Goal: Information Seeking & Learning: Find specific fact

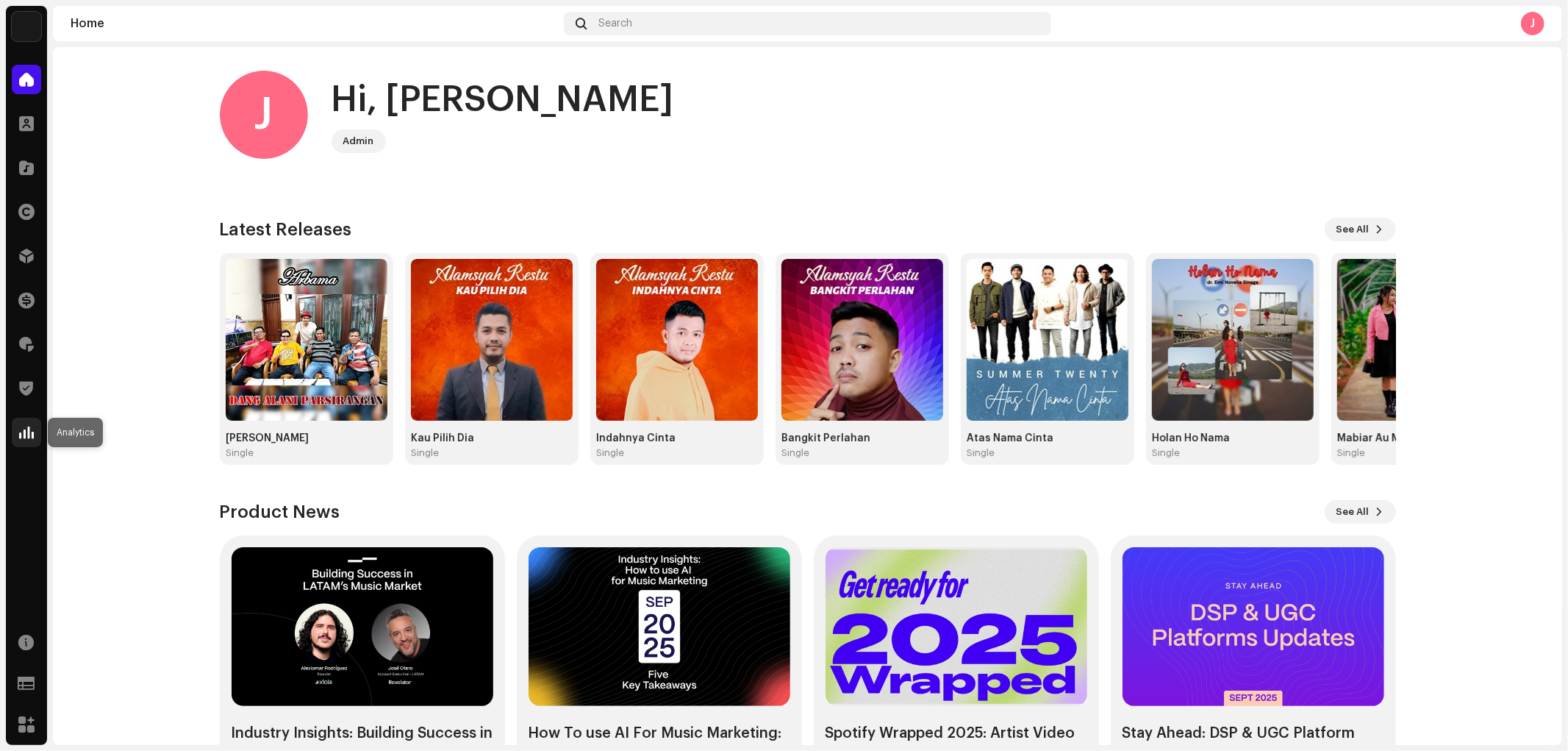
click at [39, 439] on div at bounding box center [26, 432] width 29 height 29
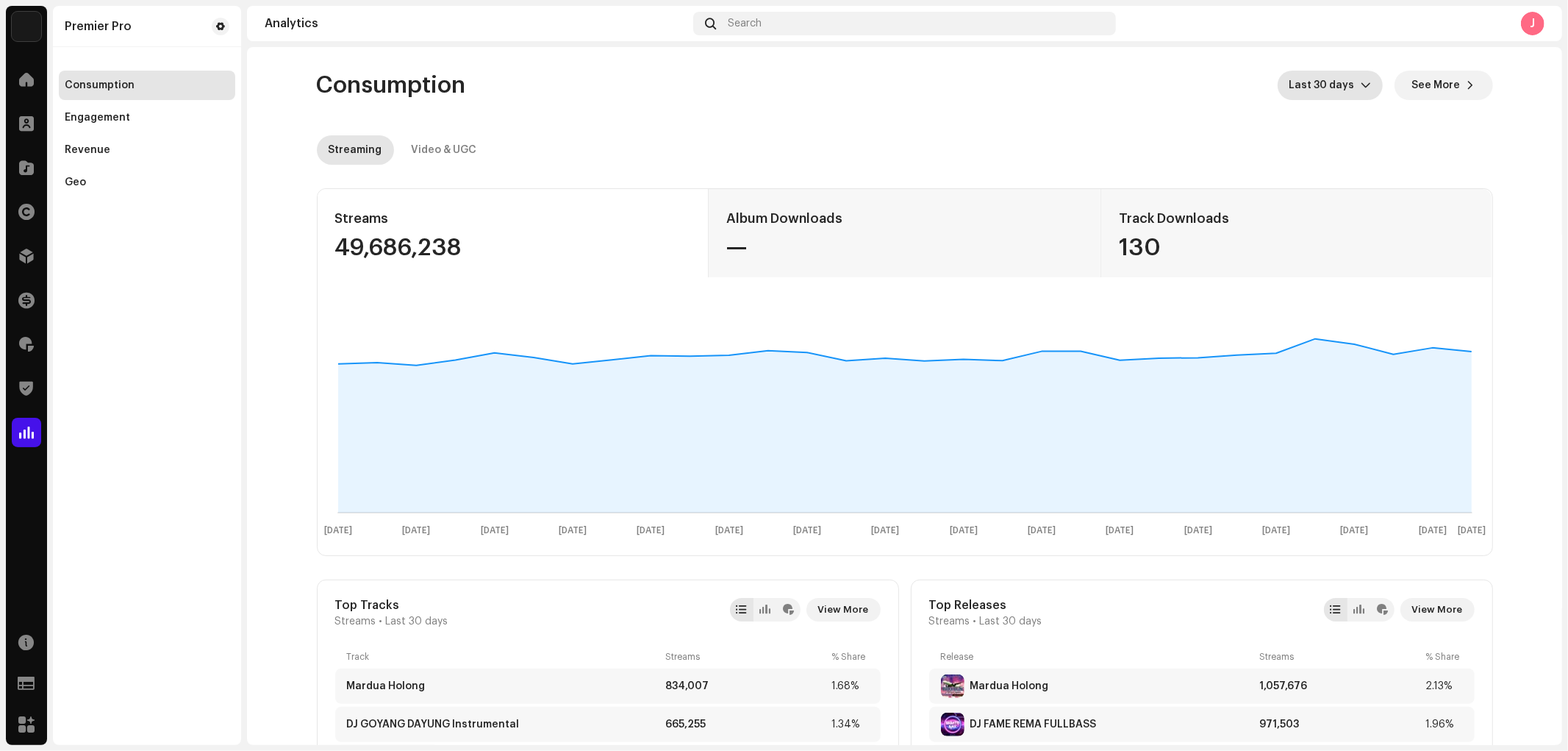
click at [1328, 90] on span "Last 30 days" at bounding box center [1325, 85] width 72 height 29
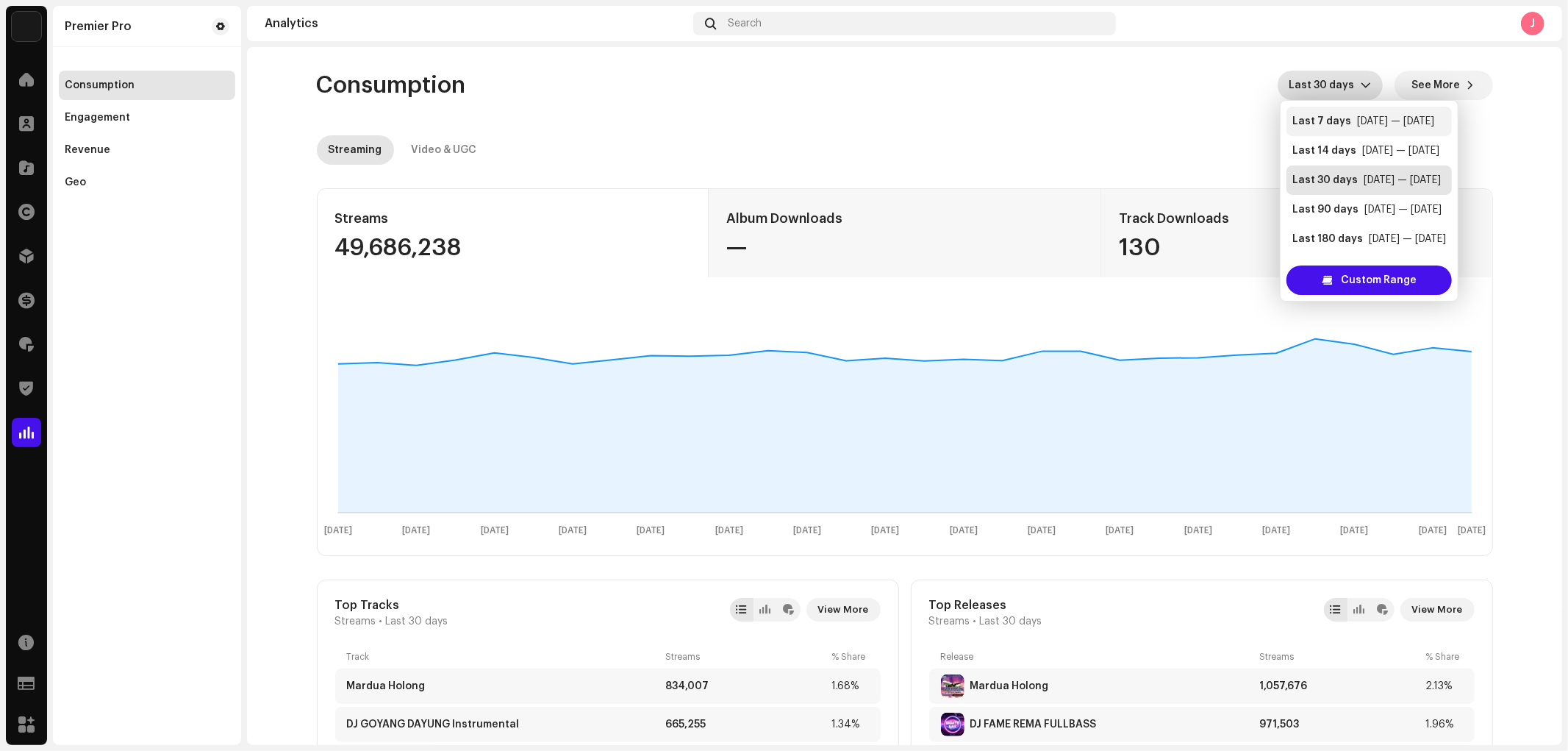
click at [1322, 114] on div "Last 7 days" at bounding box center [1322, 121] width 59 height 15
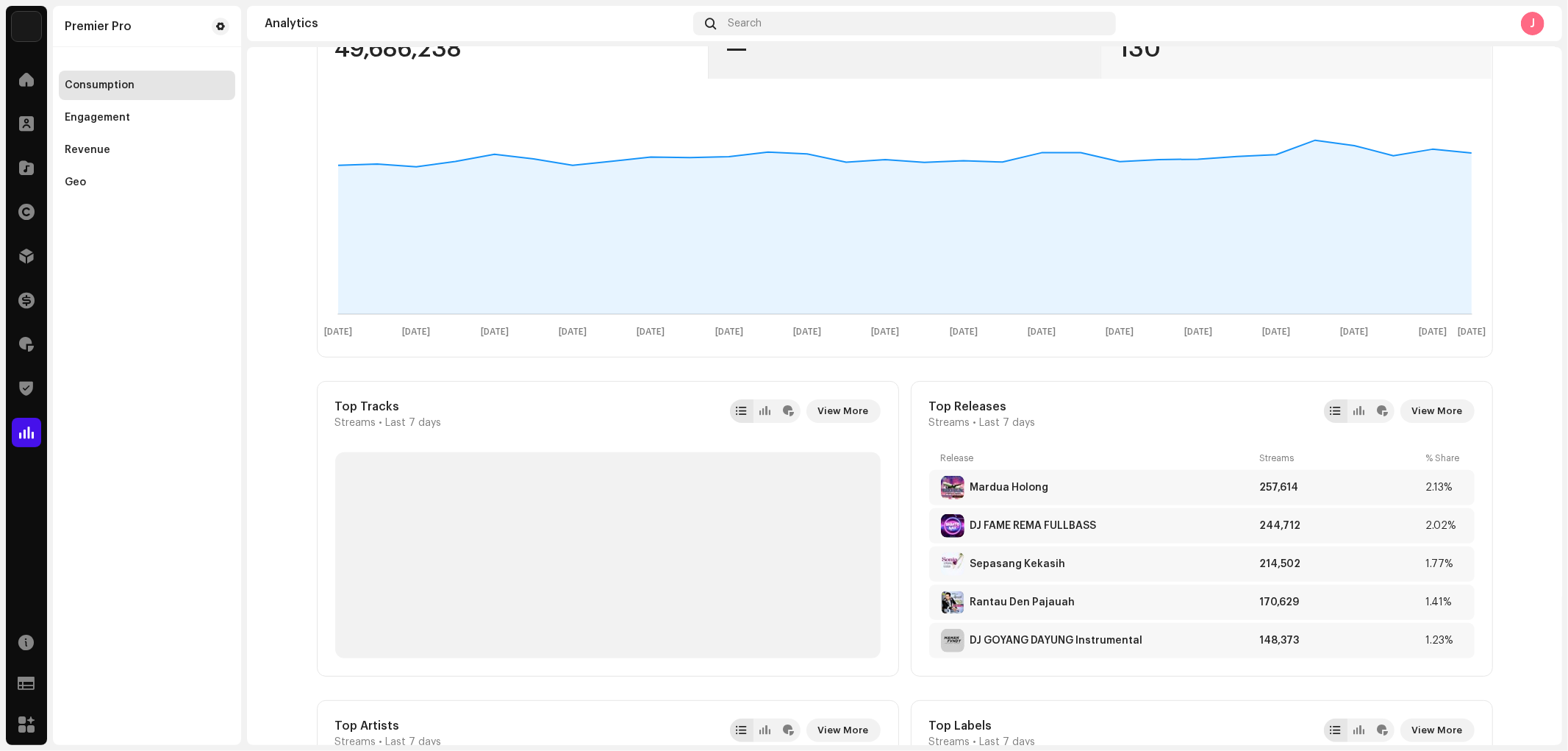
scroll to position [326, 0]
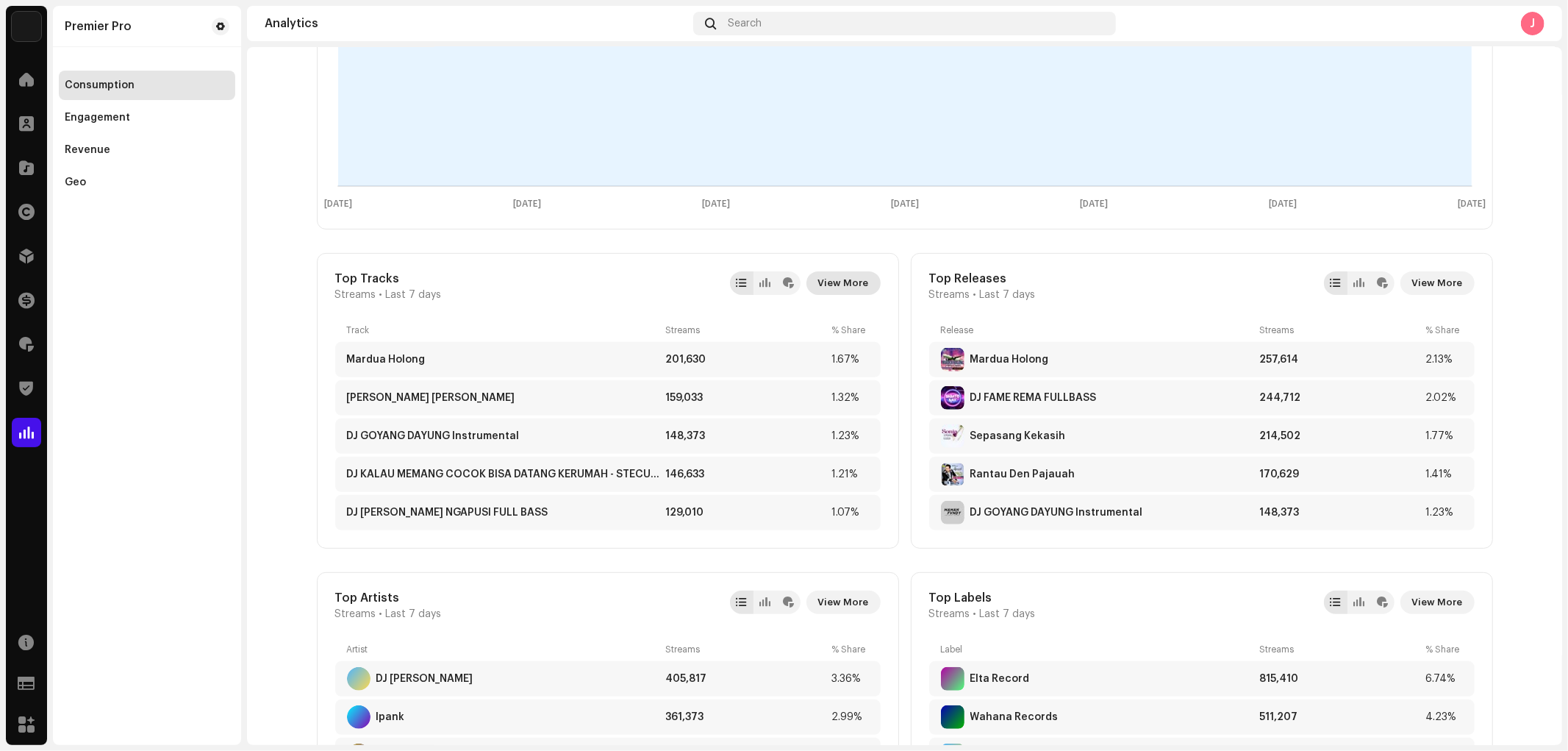
drag, startPoint x: 834, startPoint y: 289, endPoint x: 825, endPoint y: 280, distance: 12.7
click at [825, 280] on span "View More" at bounding box center [844, 283] width 51 height 29
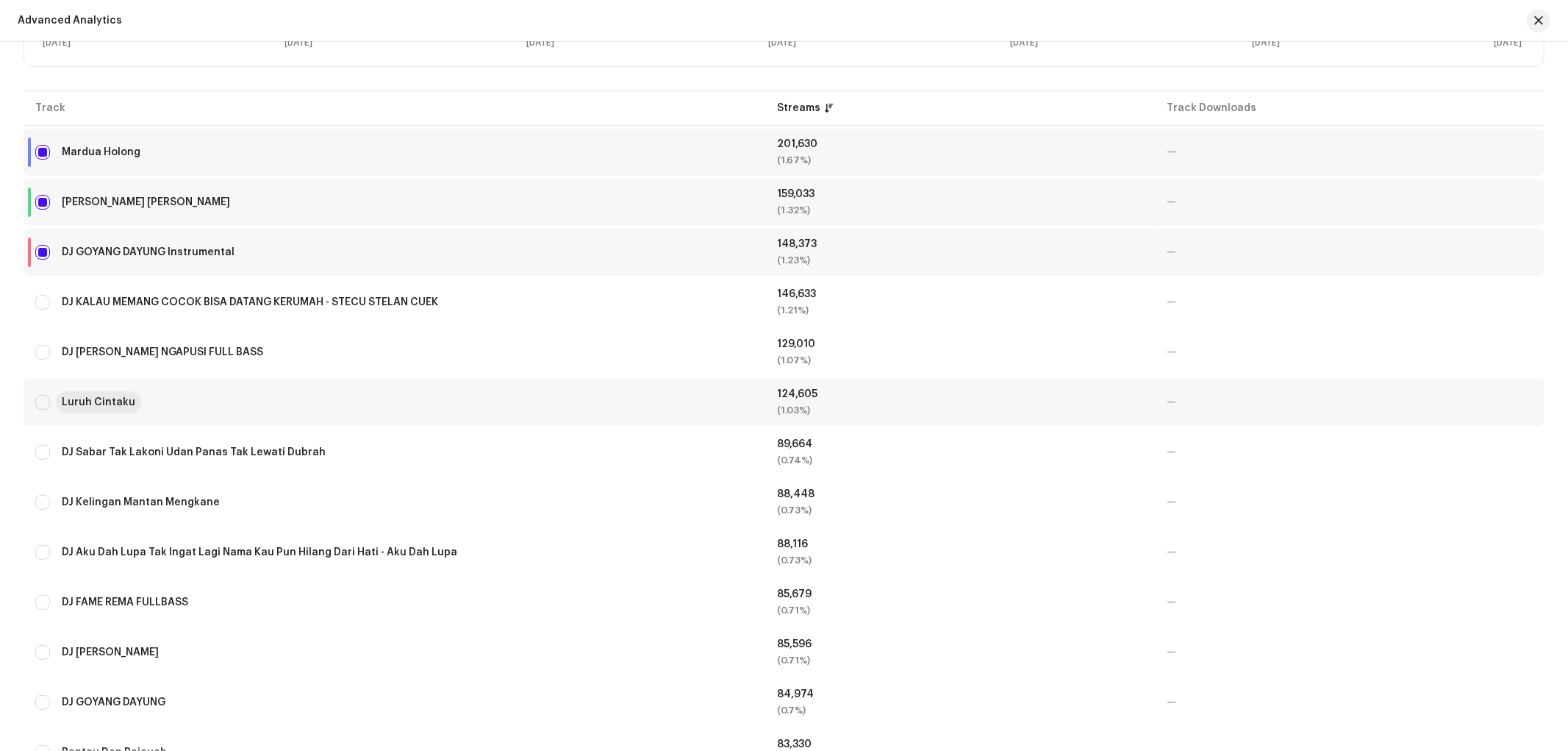
scroll to position [572, 0]
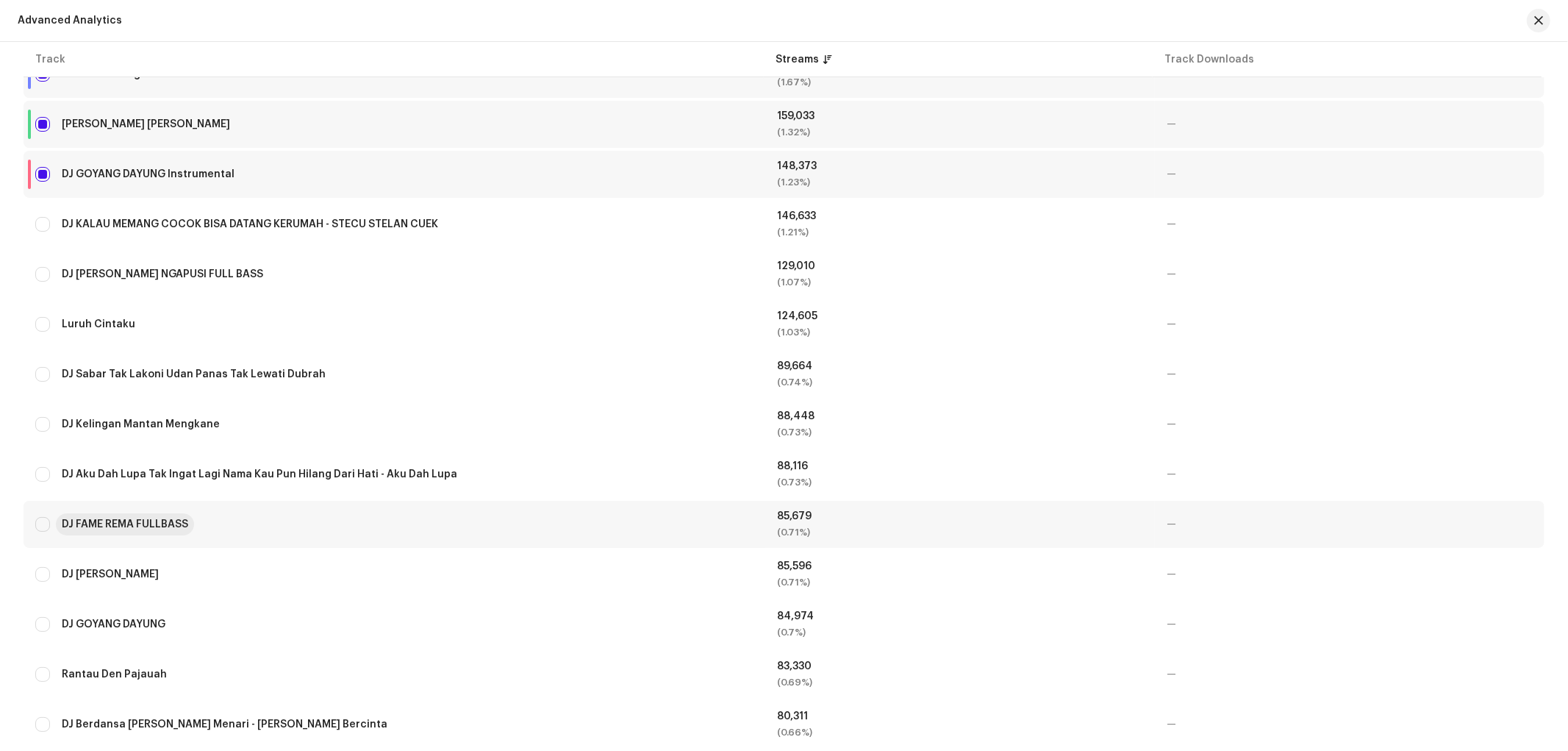
click at [157, 519] on div "DJ FAME REMA FULLBASS" at bounding box center [125, 524] width 126 height 10
click at [148, 569] on div "DJ Menungso Ora Toto" at bounding box center [110, 574] width 97 height 10
click at [135, 619] on div "DJ GOYANG DAYUNG" at bounding box center [114, 624] width 104 height 10
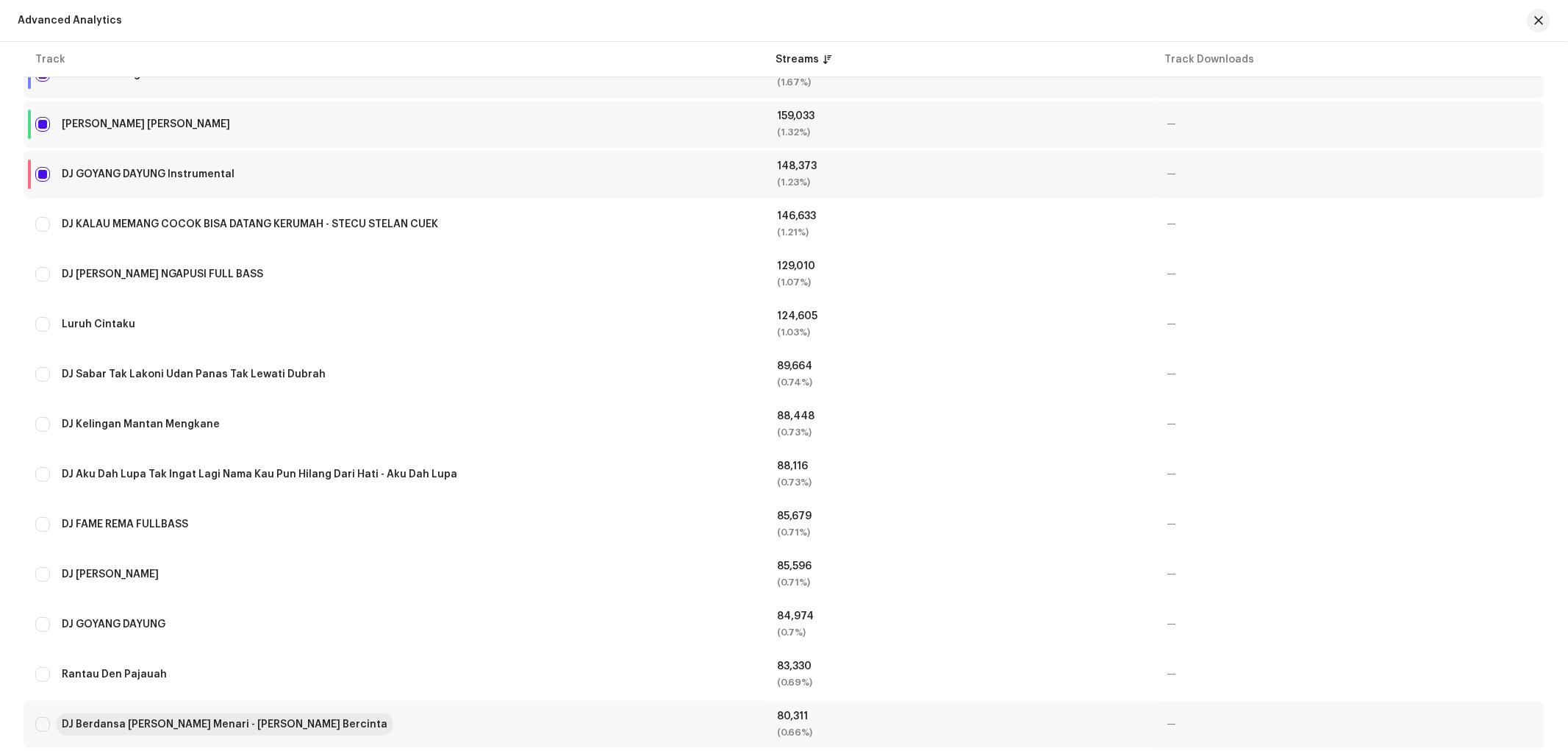
click at [158, 721] on div "DJ Berdansa [PERSON_NAME] Menari - [PERSON_NAME] Bercinta" at bounding box center [225, 724] width 326 height 10
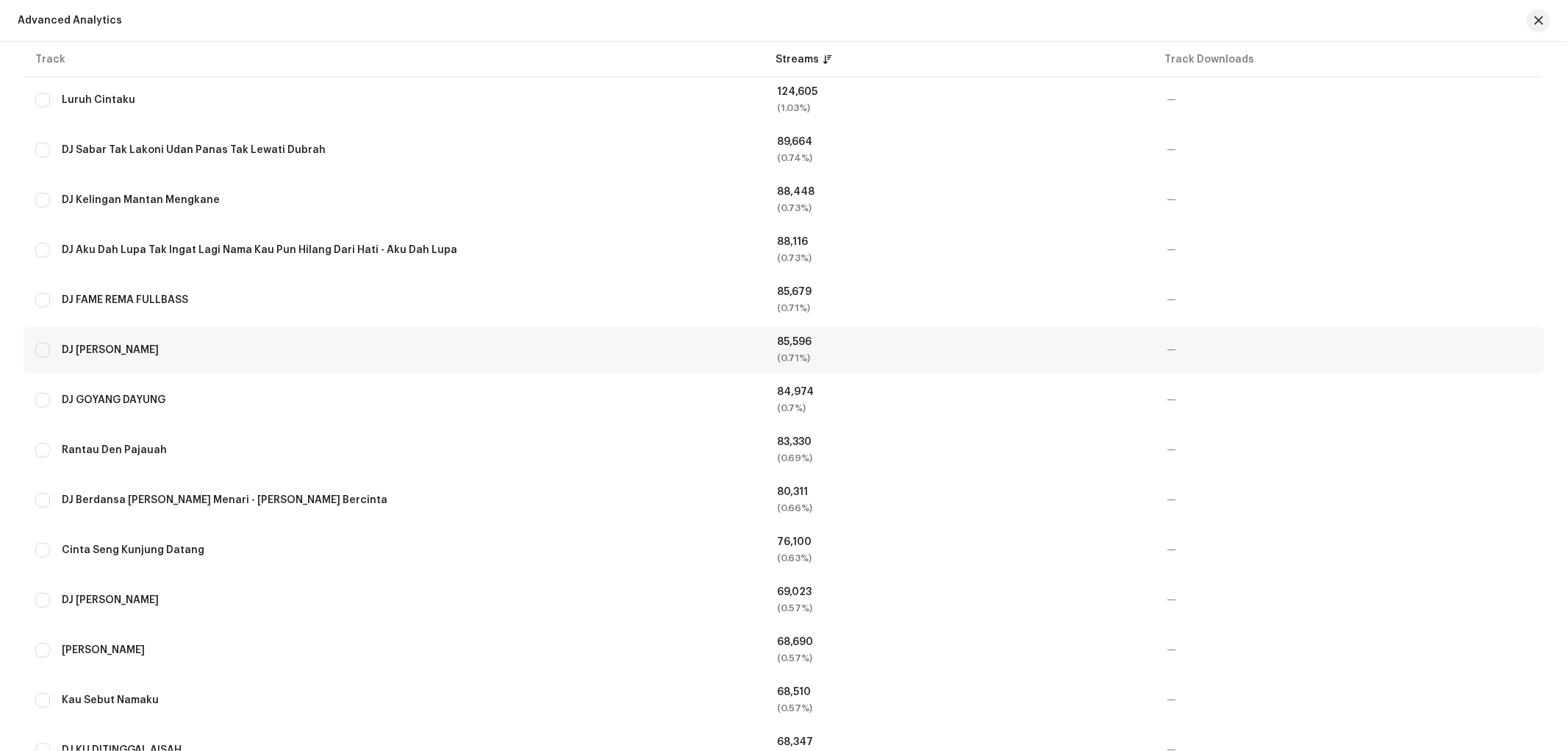
scroll to position [817, 0]
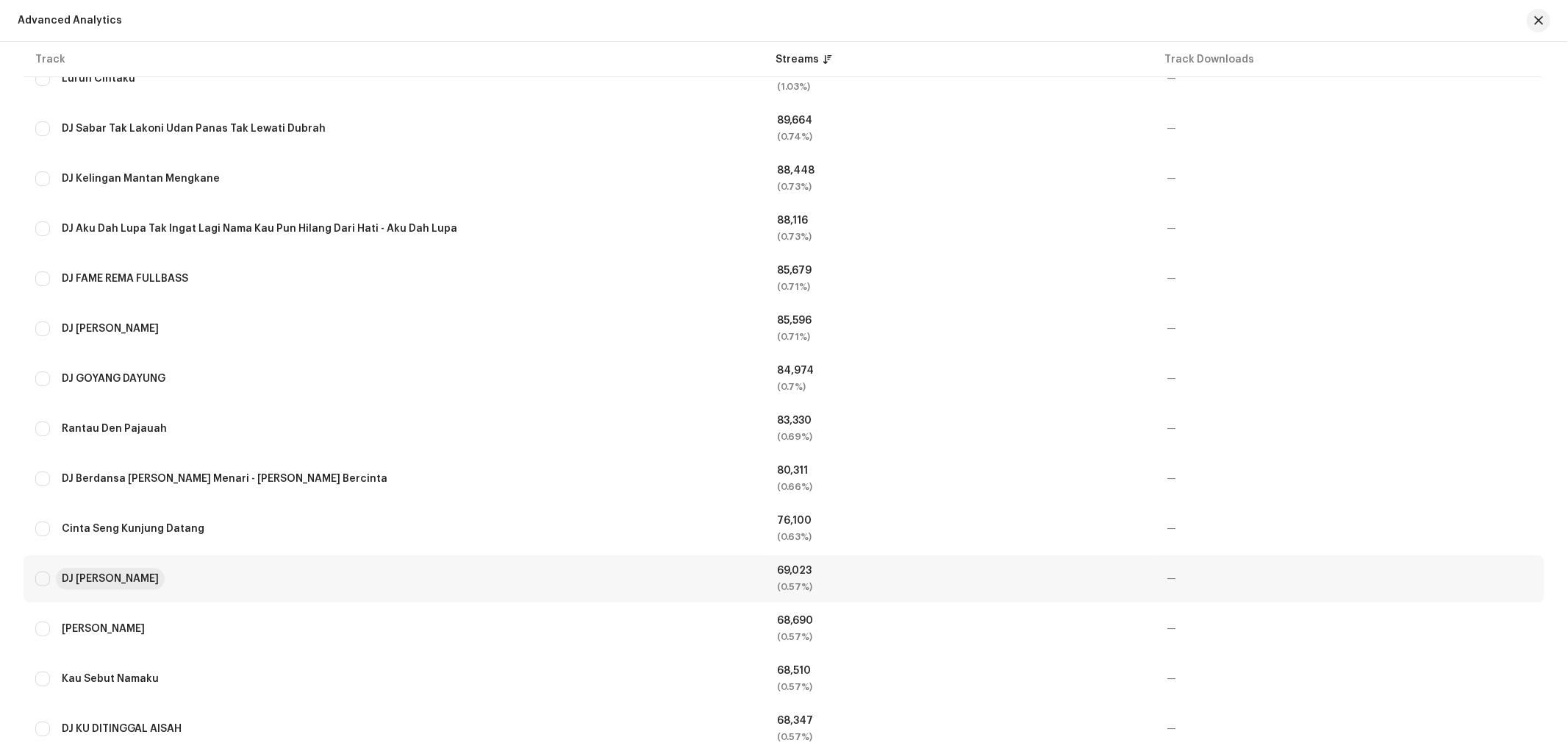
click at [126, 574] on div "DJ Raiso Dadi Siji" at bounding box center [110, 578] width 97 height 10
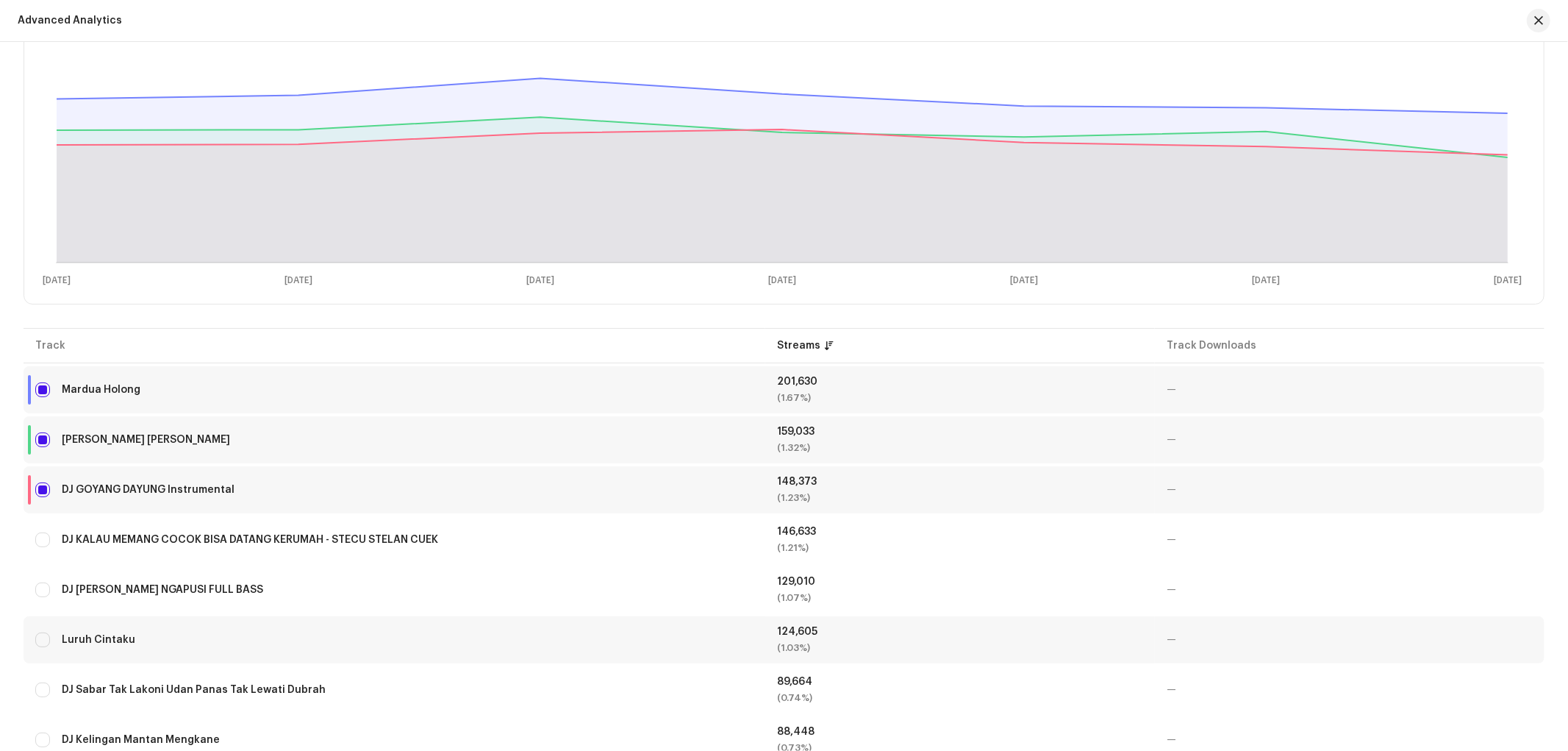
scroll to position [0, 0]
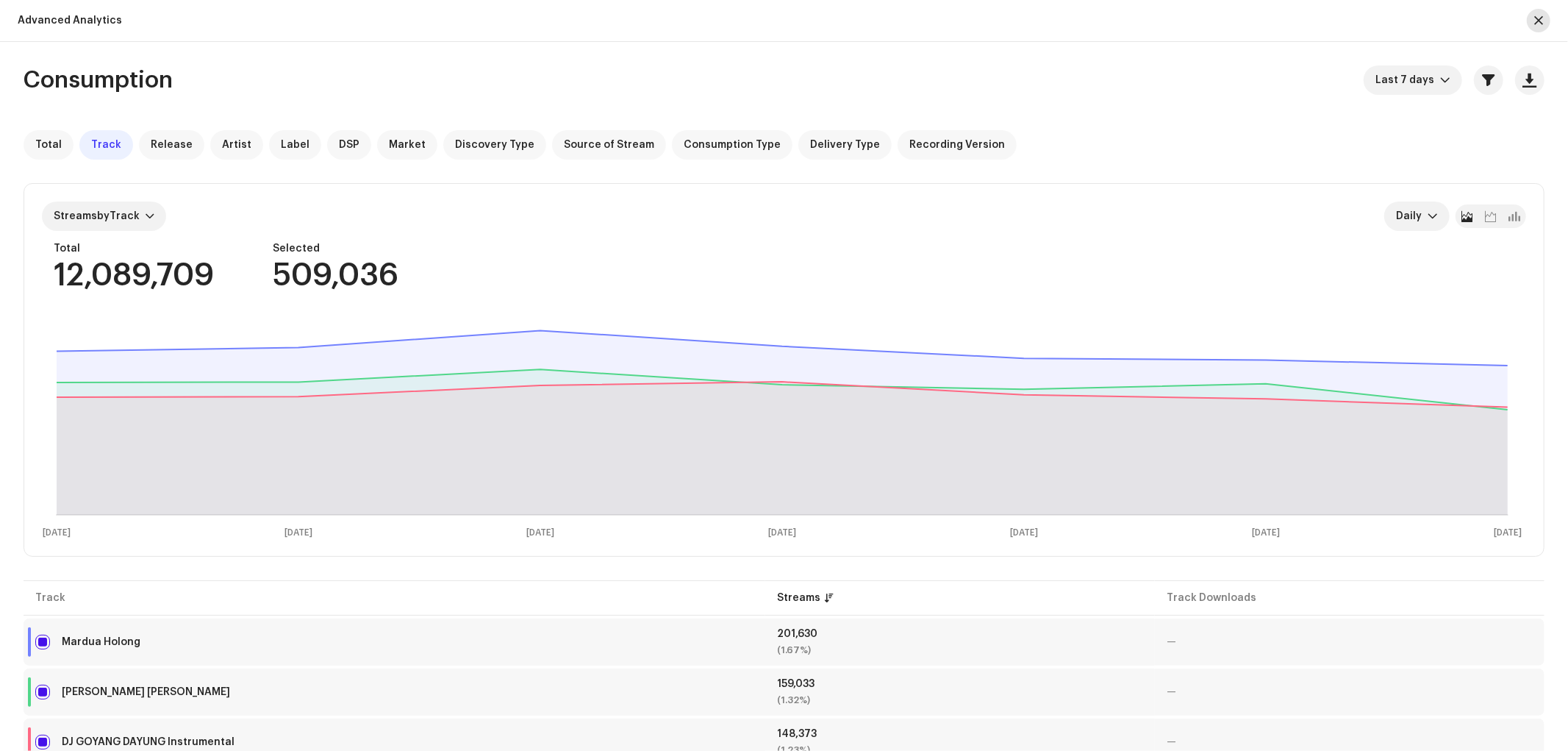
click at [1528, 19] on button "button" at bounding box center [1539, 21] width 24 height 24
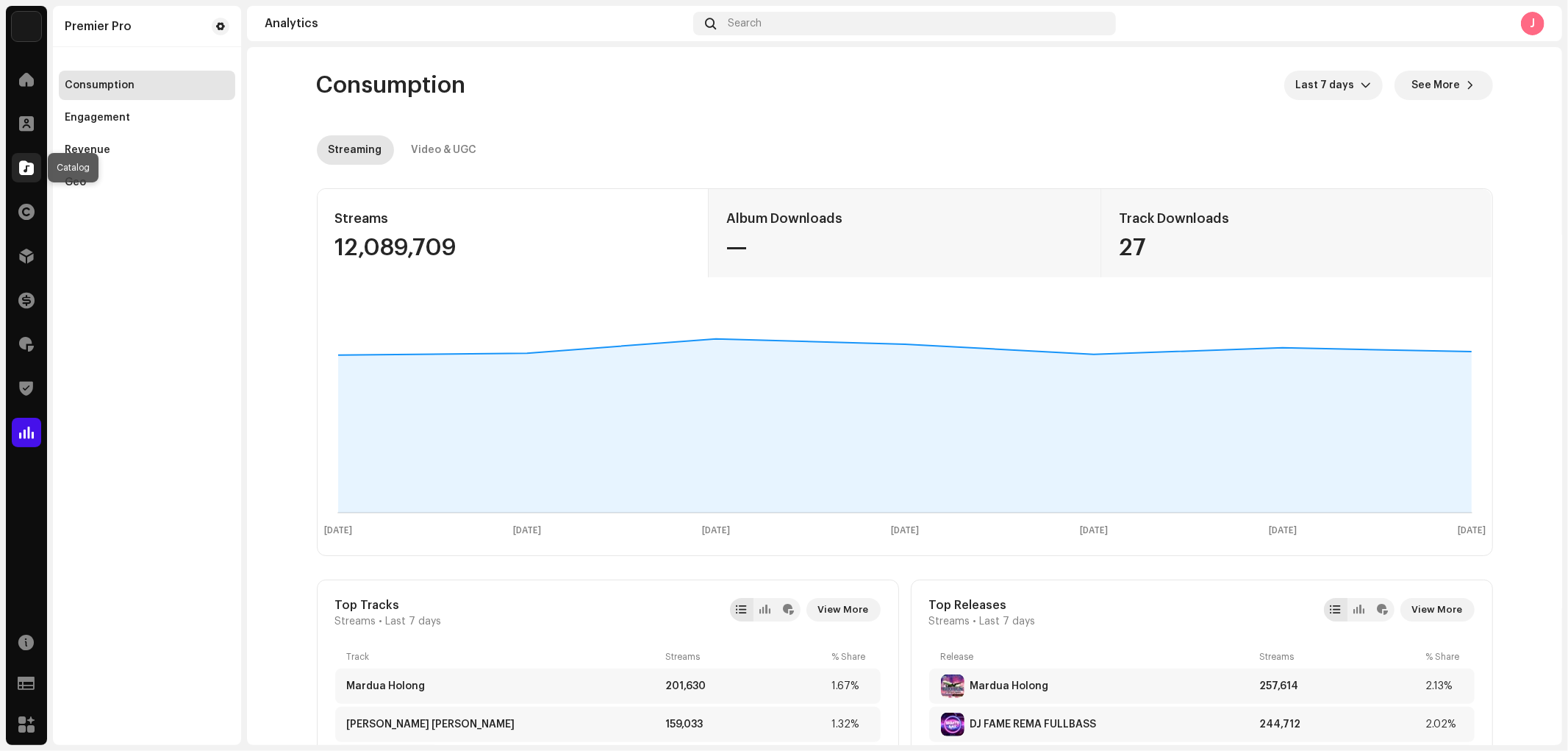
click at [19, 174] on span at bounding box center [25, 168] width 15 height 12
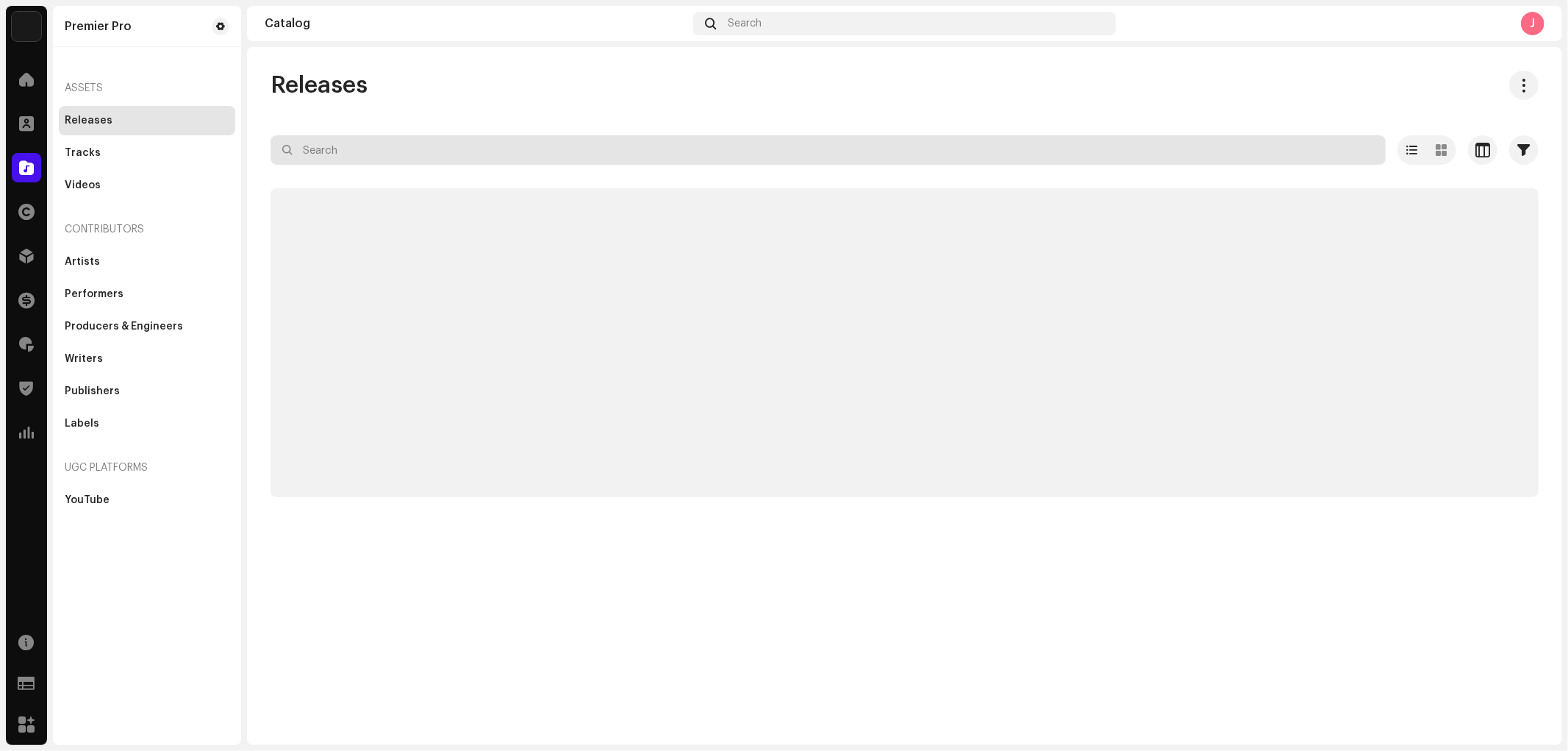
click at [407, 159] on input "text" at bounding box center [829, 150] width 1116 height 29
paste input "QZYFZ2340933"
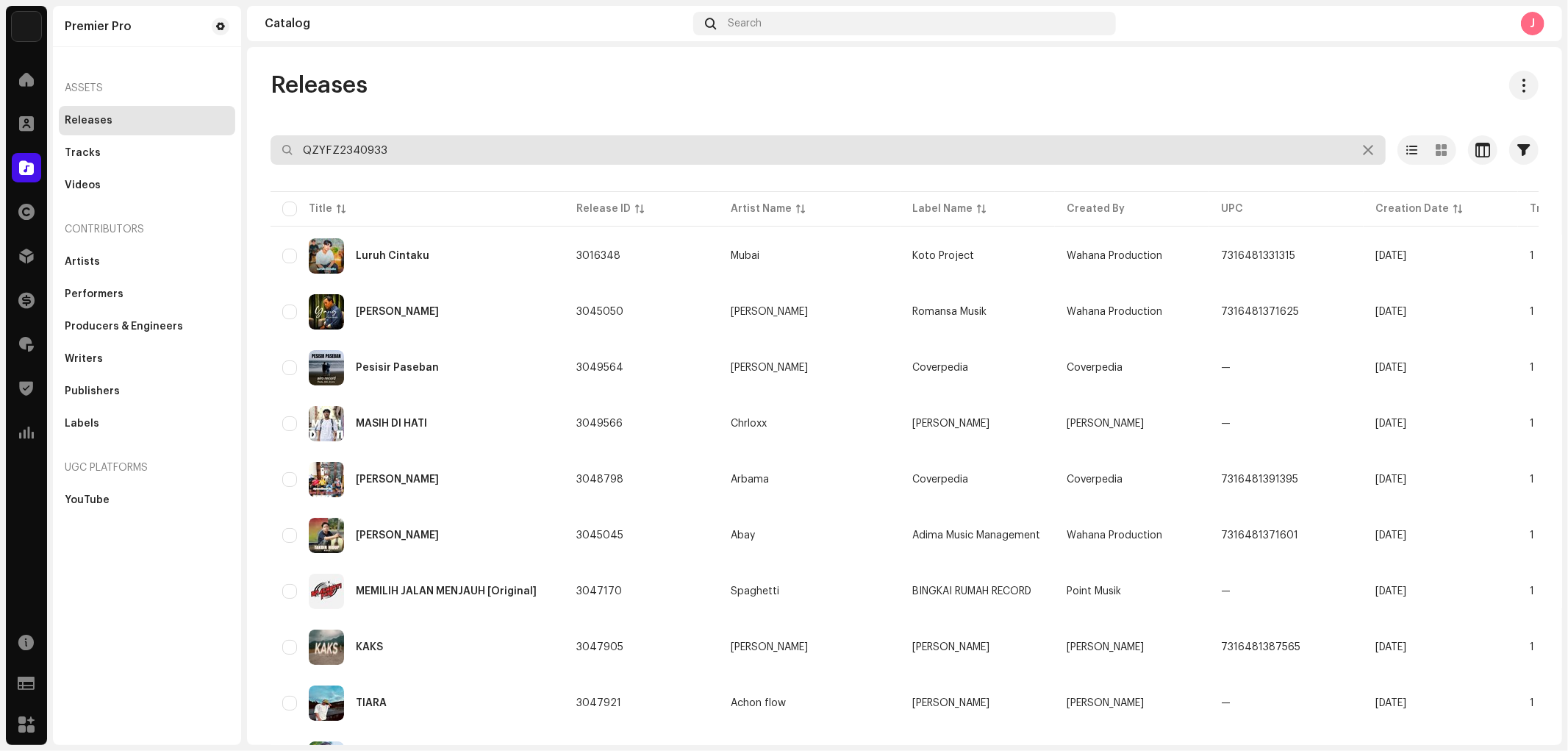
type input "QZYFZ2340933"
